Goal: Information Seeking & Learning: Learn about a topic

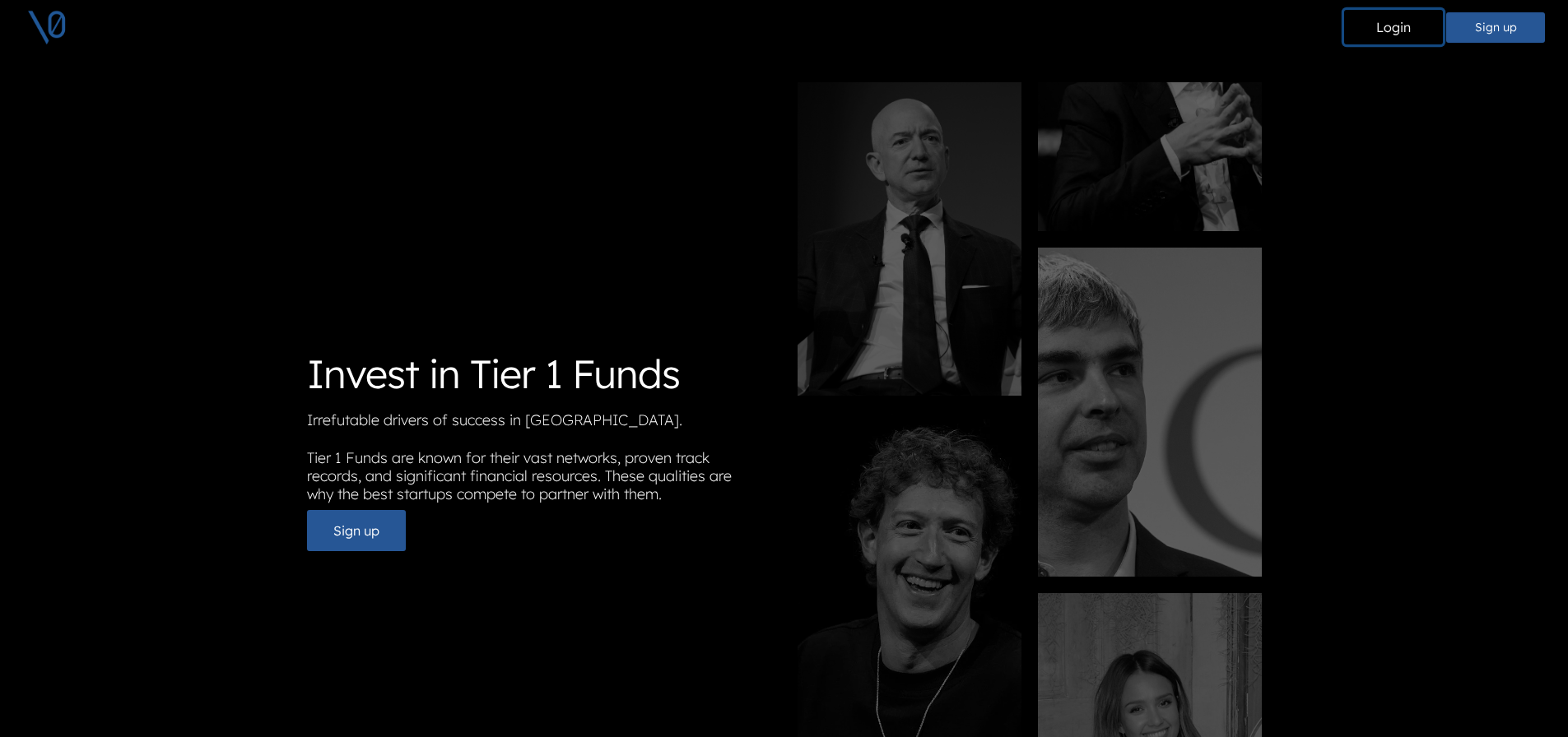
click at [1384, 19] on button "Login" at bounding box center [1393, 27] width 98 height 35
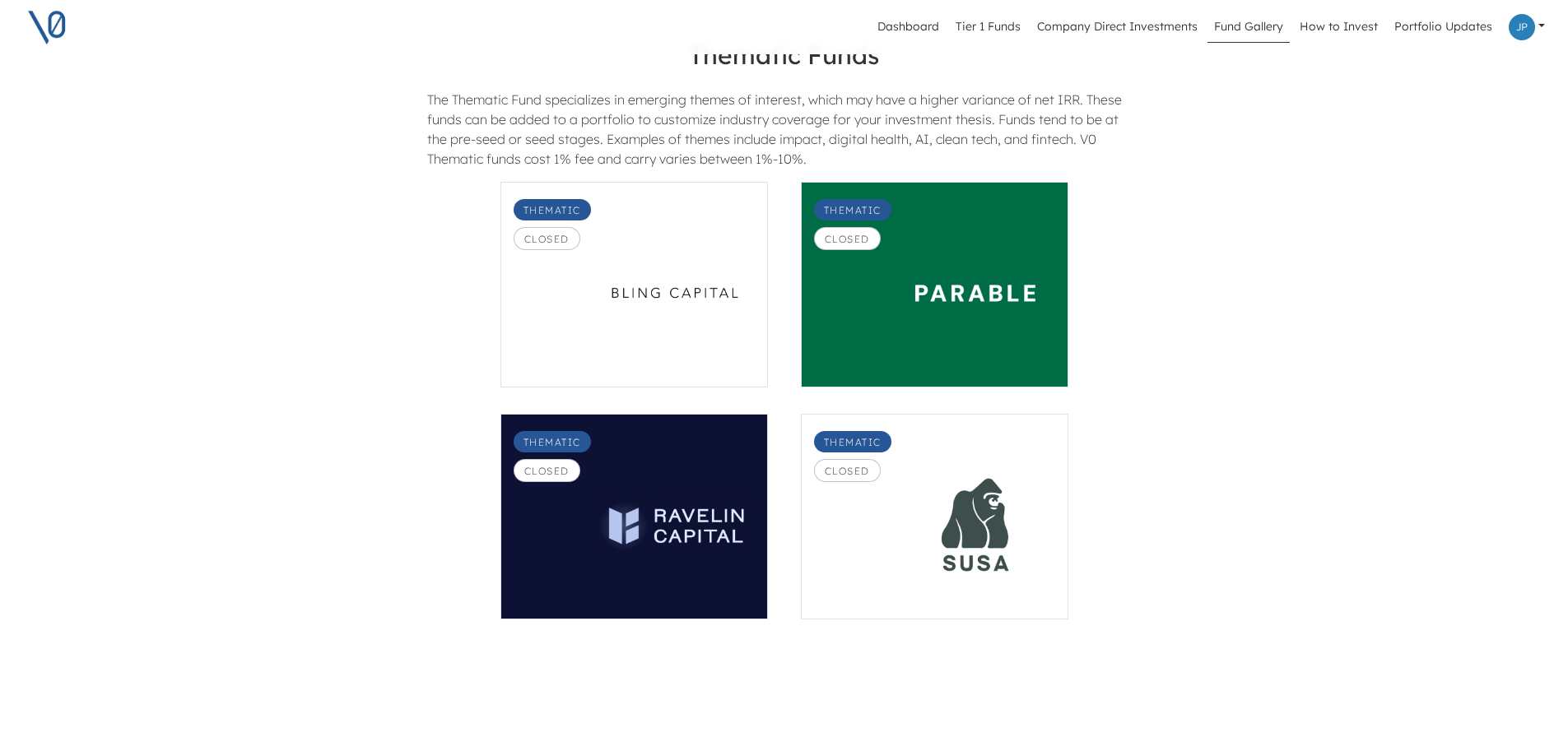
scroll to position [1893, 0]
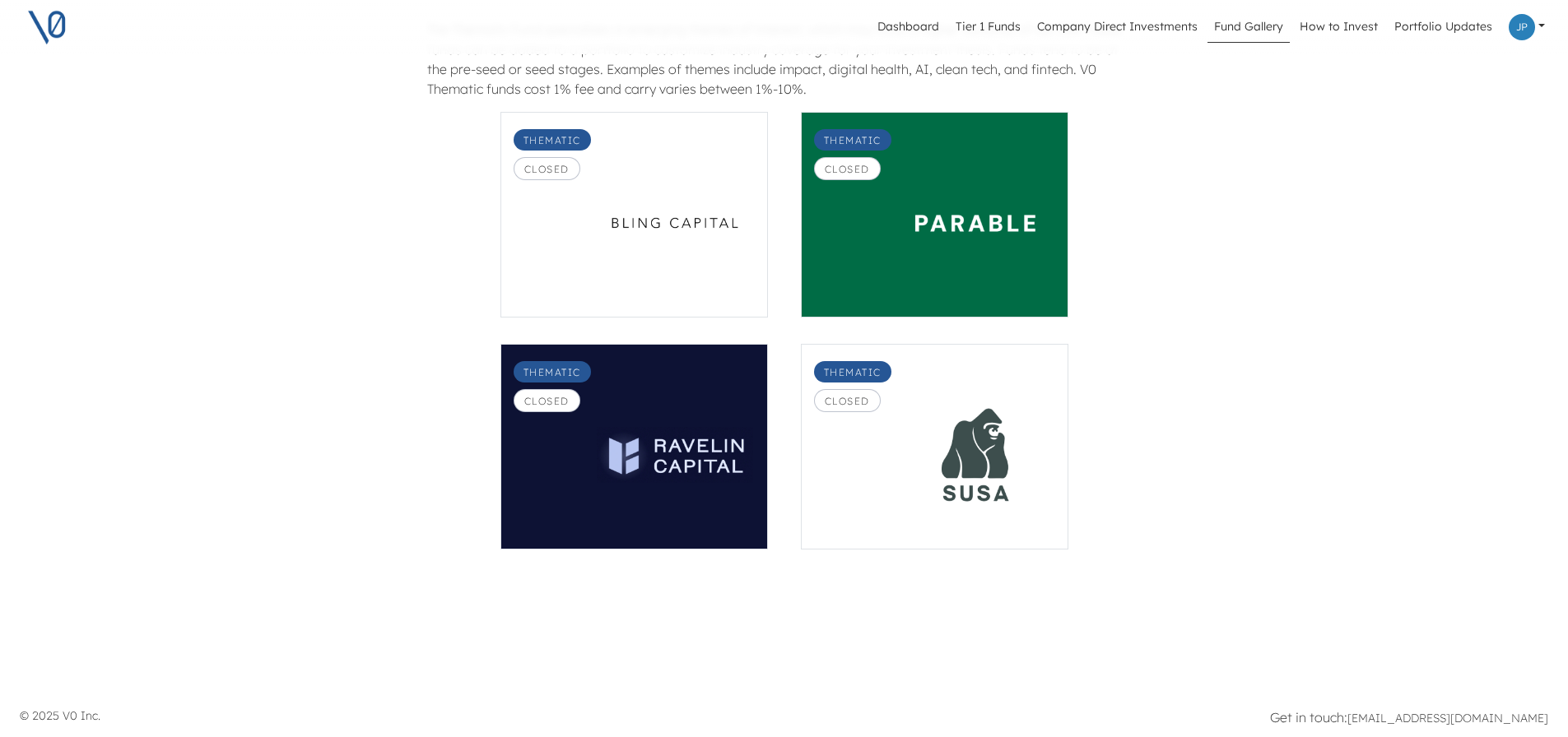
click at [707, 242] on img at bounding box center [674, 223] width 156 height 130
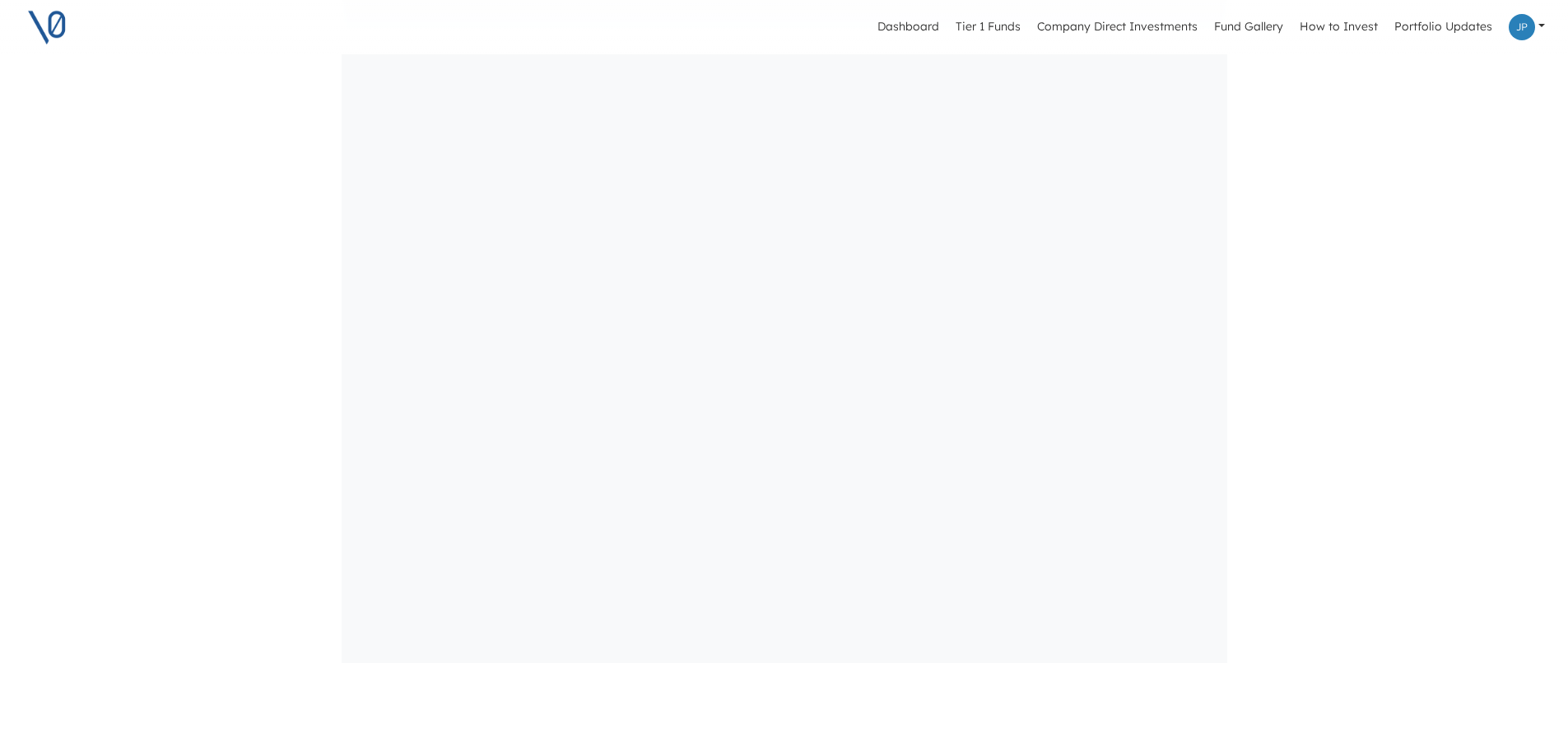
scroll to position [2469, 0]
click at [1348, 32] on link "How to Invest" at bounding box center [1339, 26] width 92 height 31
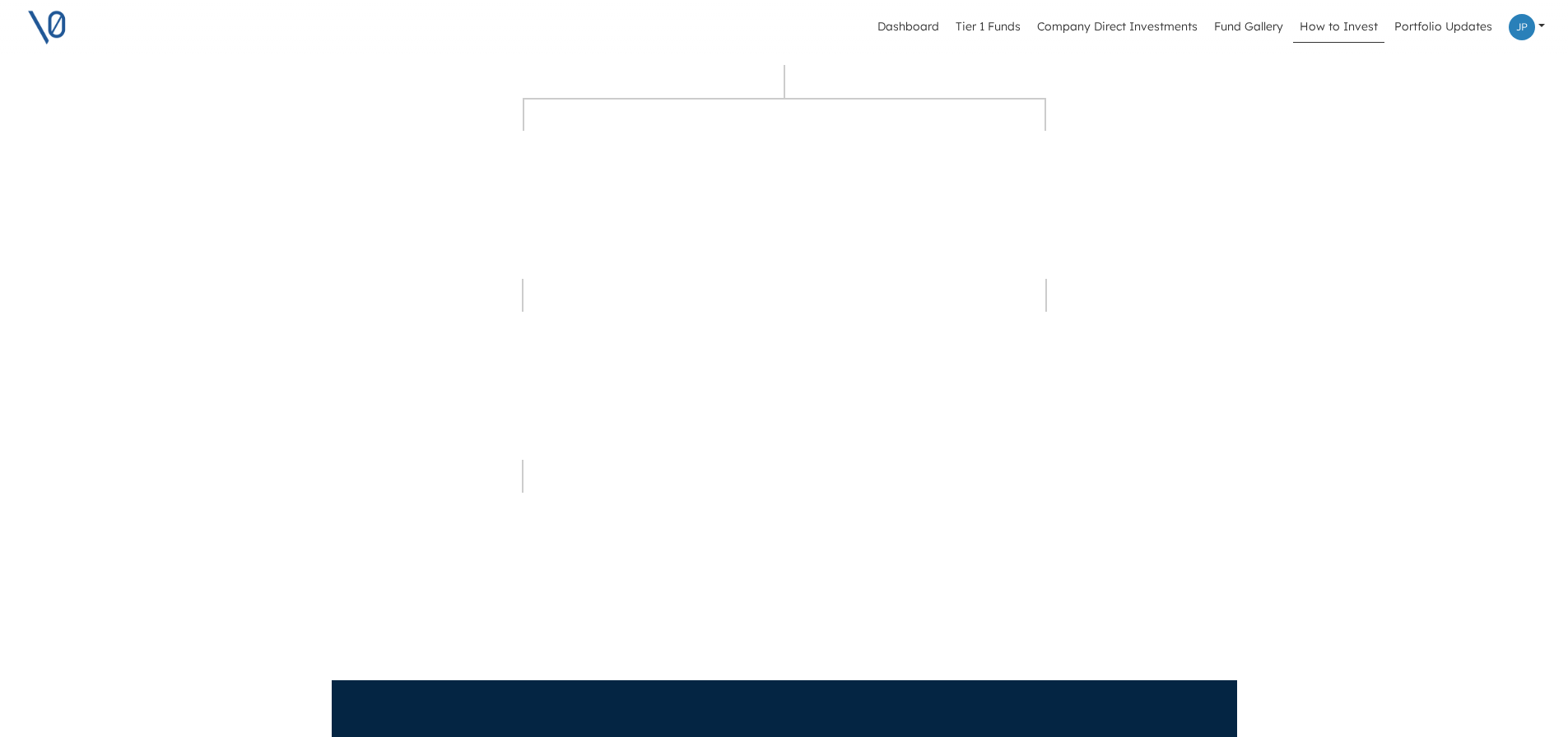
scroll to position [494, 0]
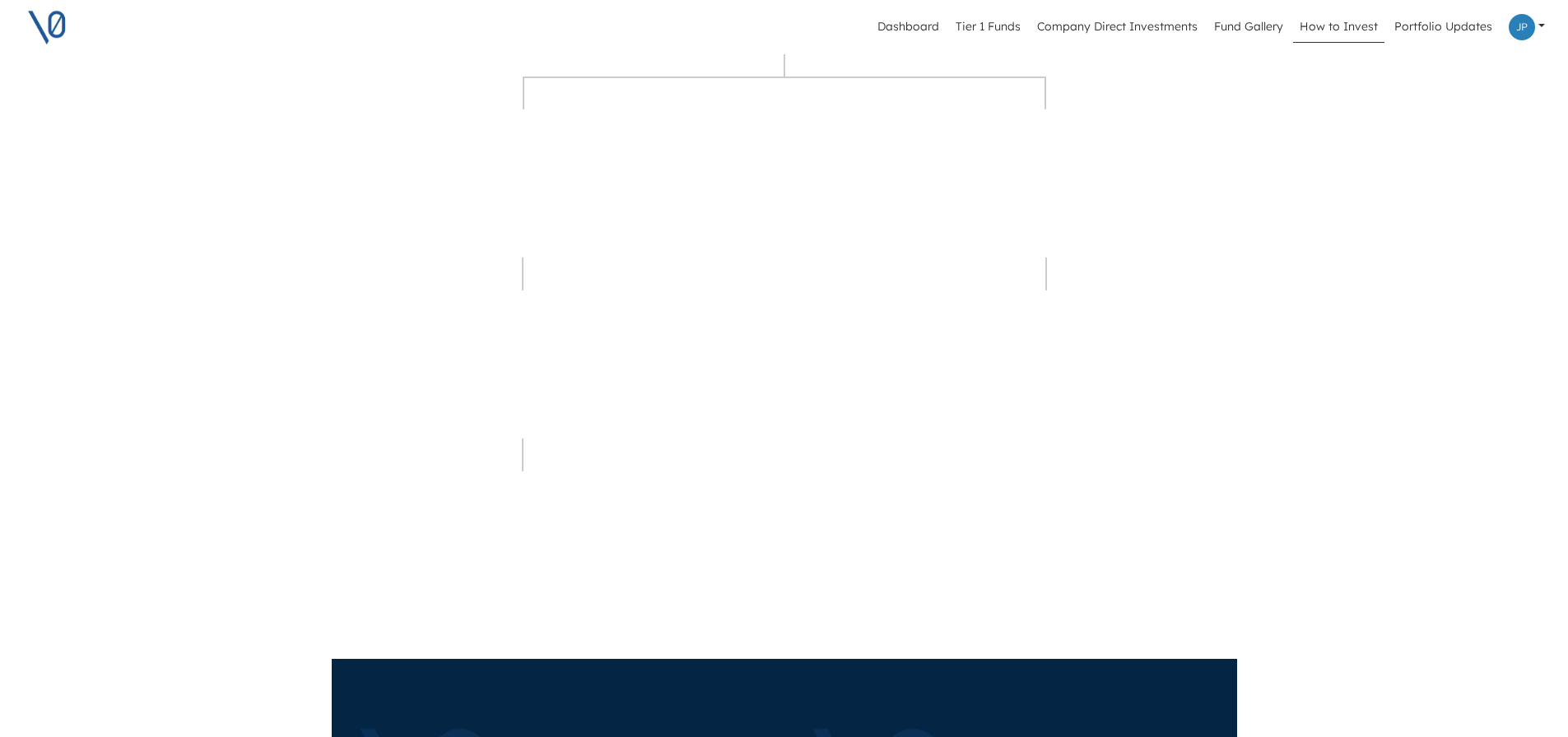
click at [1018, 167] on span "View Upcoming Funds" at bounding box center [1092, 162] width 211 height 20
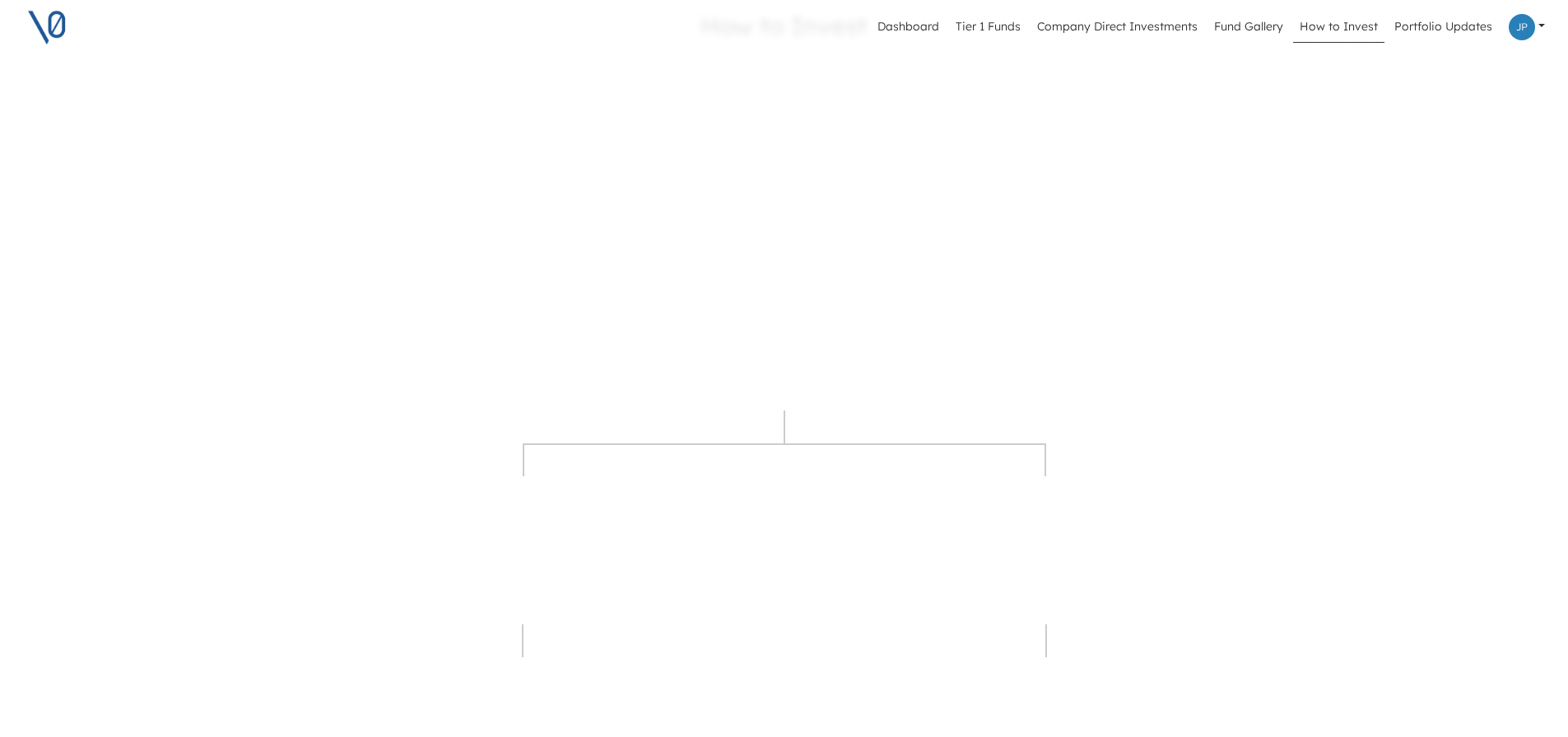
scroll to position [0, 0]
click at [1252, 31] on link "Fund Gallery" at bounding box center [1249, 26] width 82 height 31
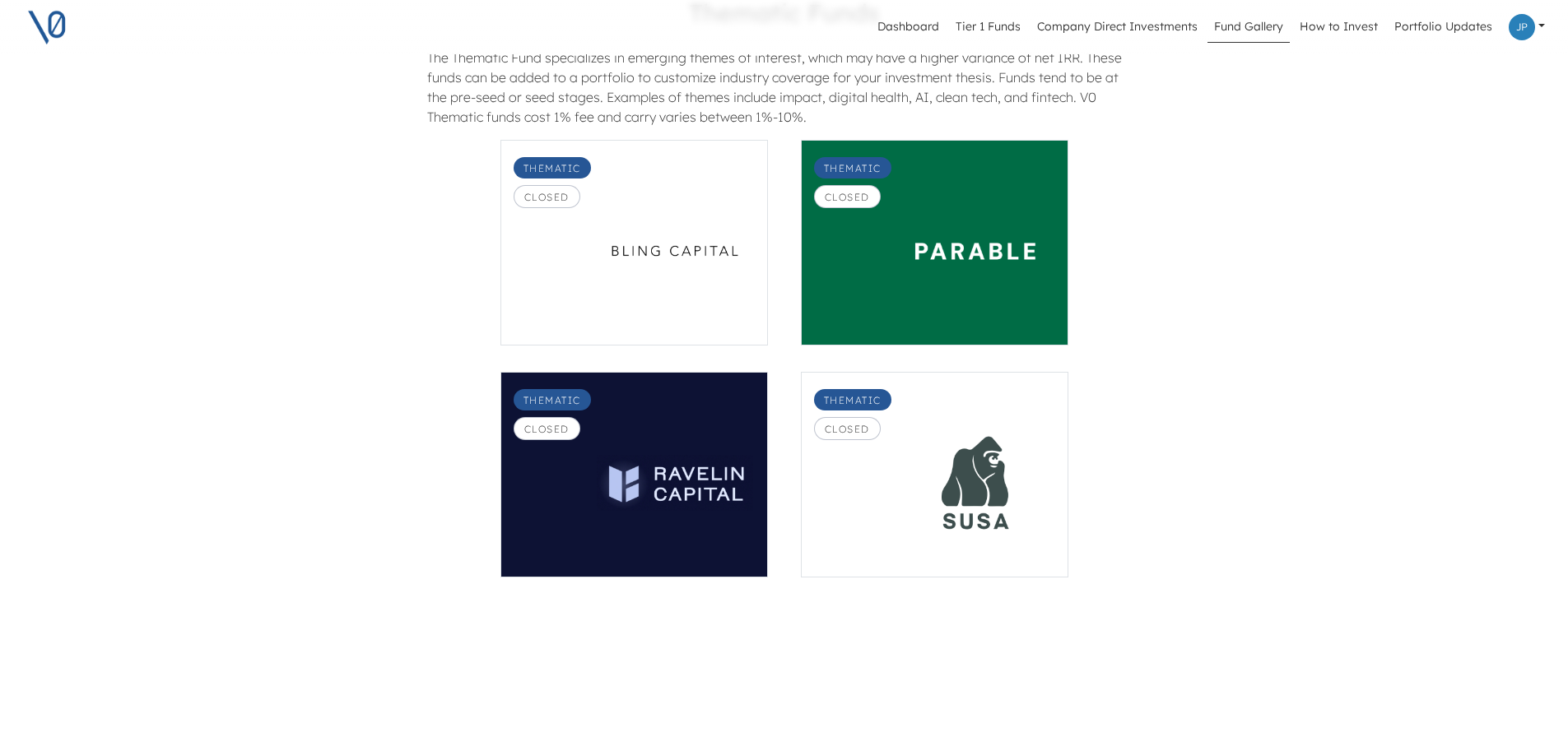
scroll to position [1893, 0]
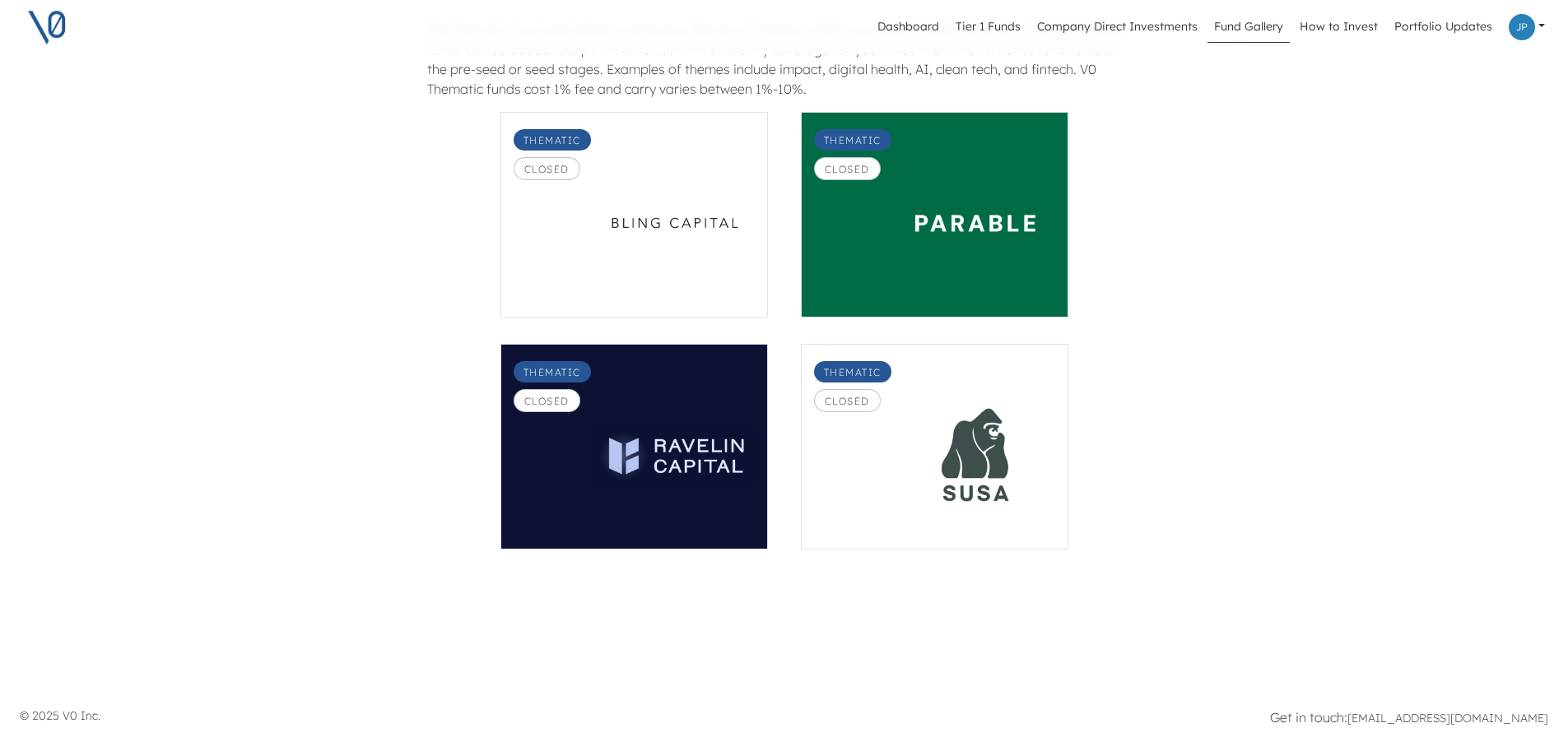
click at [927, 441] on img at bounding box center [975, 455] width 156 height 130
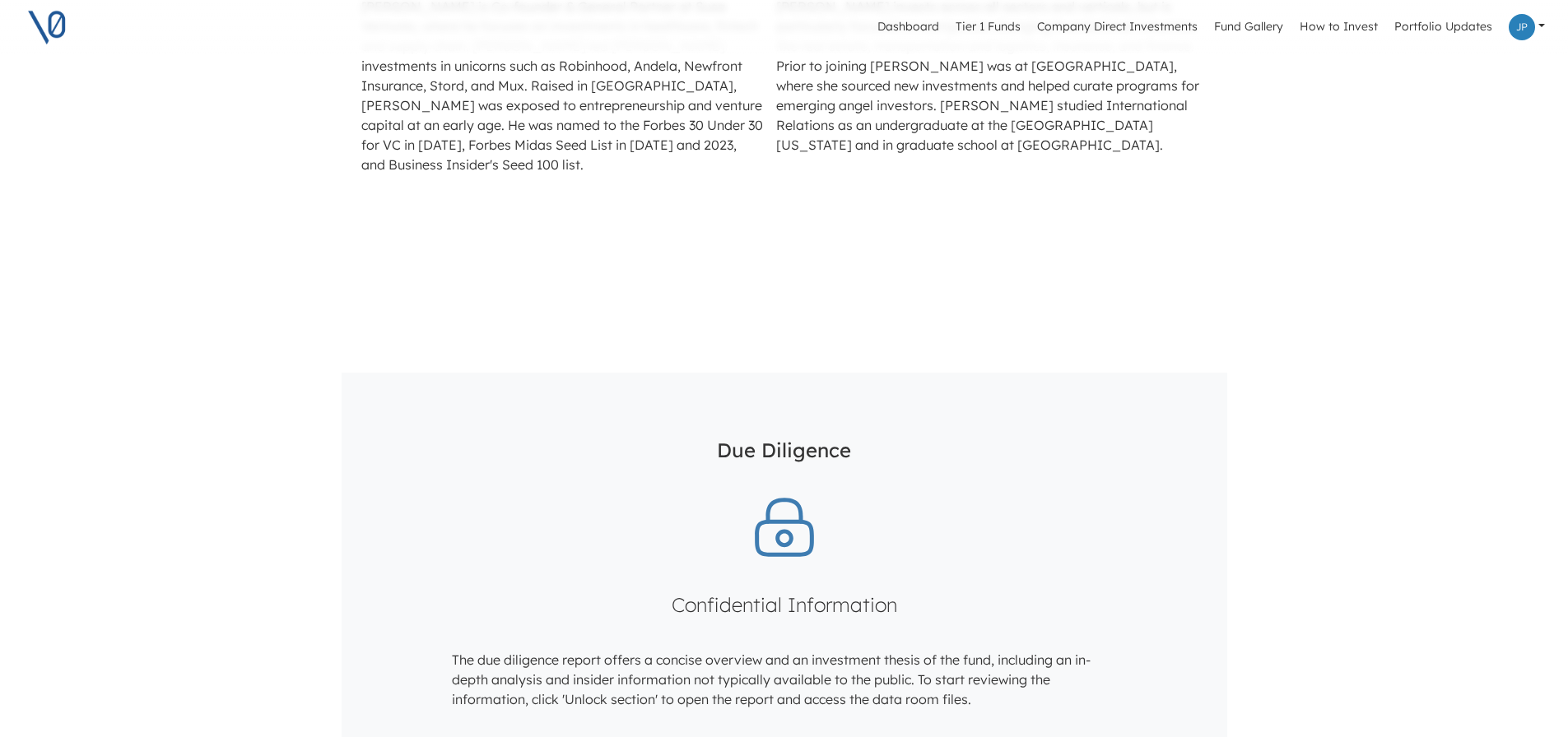
scroll to position [2110, 0]
